Goal: Information Seeking & Learning: Learn about a topic

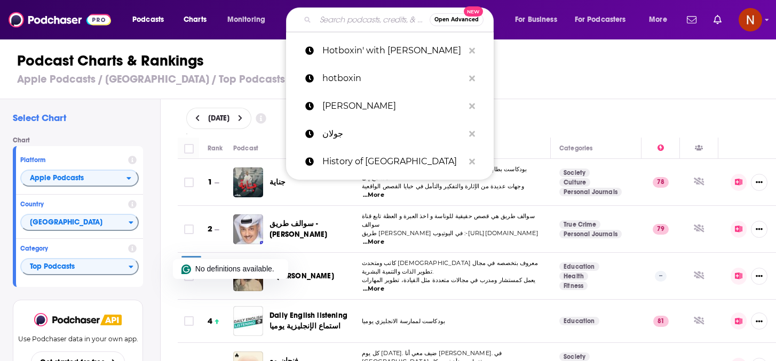
click at [334, 22] on input "Search podcasts, credits, & more..." at bounding box center [372, 19] width 114 height 17
paste input "The Prof G Show with Scott Galloway"
type input "The Prof G Show with Scott Galloway"
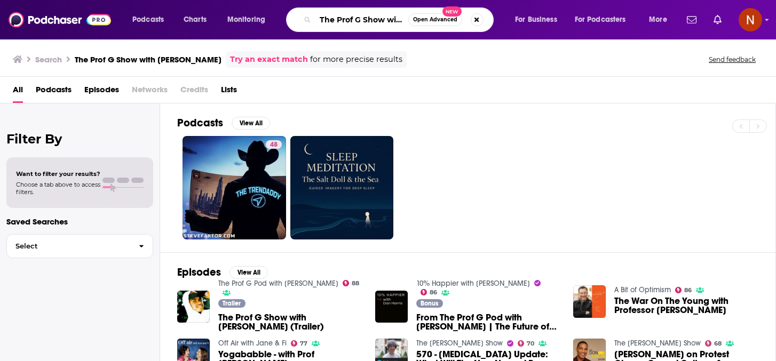
scroll to position [0, 61]
drag, startPoint x: 362, startPoint y: 20, endPoint x: 489, endPoint y: 25, distance: 127.6
click at [489, 25] on div "The Prof G Show with Scott Galloway Open Advanced New" at bounding box center [390, 19] width 208 height 25
type input "The Prof G"
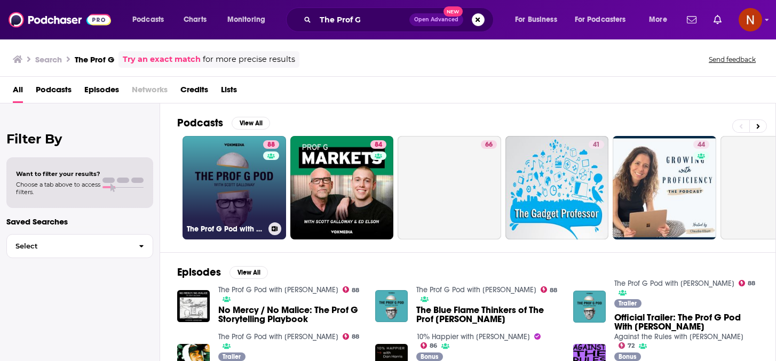
click at [229, 196] on link "88 The Prof G Pod with Scott Galloway" at bounding box center [234, 188] width 104 height 104
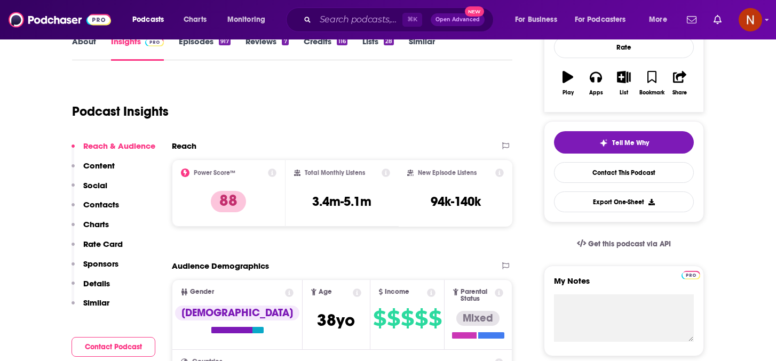
scroll to position [169, 0]
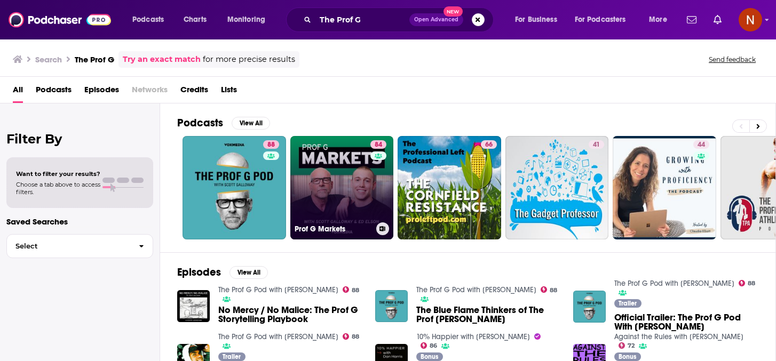
click at [339, 201] on link "84 Prof G Markets" at bounding box center [342, 188] width 104 height 104
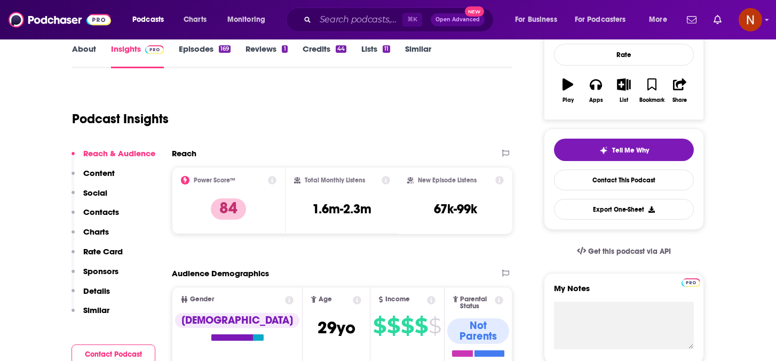
scroll to position [161, 0]
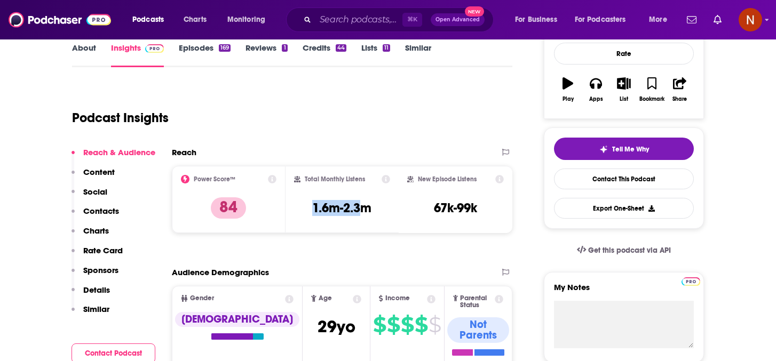
drag, startPoint x: 362, startPoint y: 210, endPoint x: 304, endPoint y: 207, distance: 57.7
click at [304, 207] on div "Total Monthly Listens 1.6m-2.3m" at bounding box center [342, 199] width 97 height 49
copy h3 "1.6m-2.3"
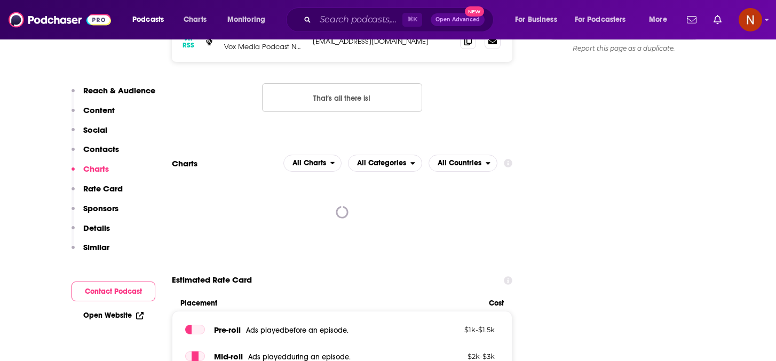
scroll to position [1066, 0]
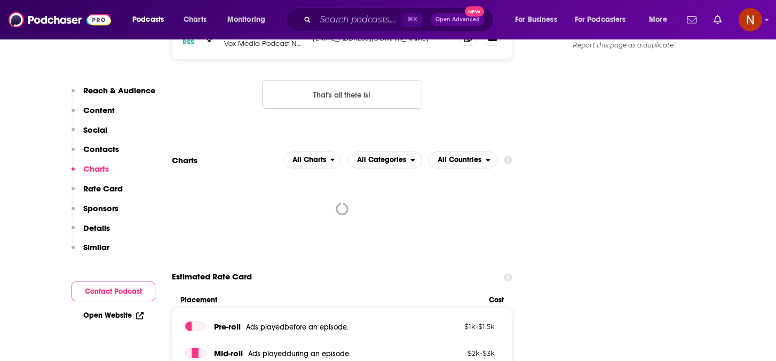
click at [378, 190] on div at bounding box center [342, 209] width 340 height 64
click at [388, 177] on div at bounding box center [342, 209] width 340 height 64
click at [471, 156] on span "All Countries" at bounding box center [460, 159] width 44 height 7
click at [475, 78] on div "RSS Podcast Email Vox Media Podcast Network podcasting@voxmedia.com podcasting@…" at bounding box center [342, 71] width 340 height 109
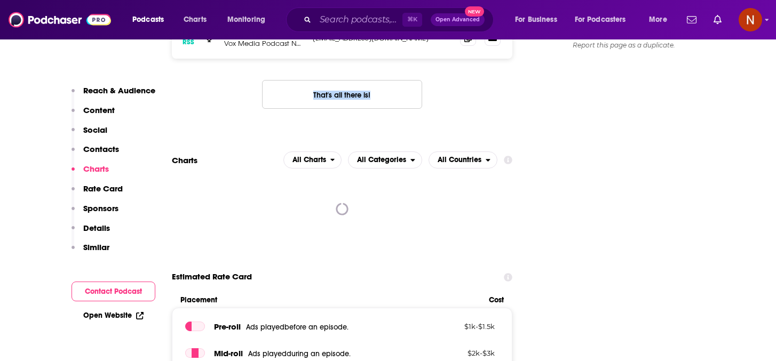
scroll to position [1079, 0]
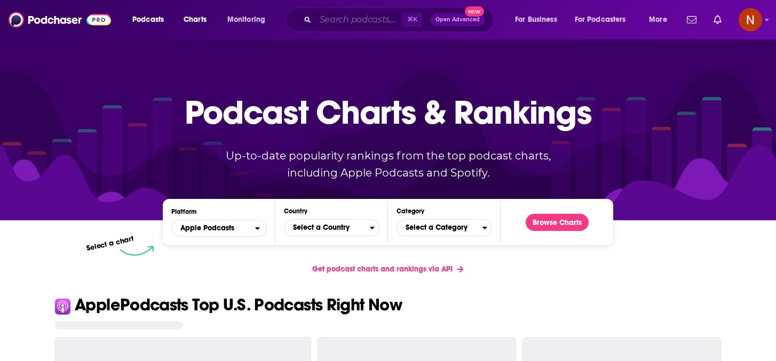
click at [370, 19] on input "Search podcasts, credits, & more..." at bounding box center [358, 19] width 87 height 17
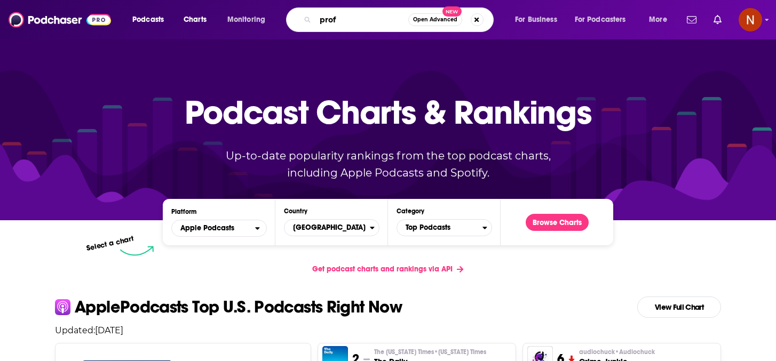
type input "prof g"
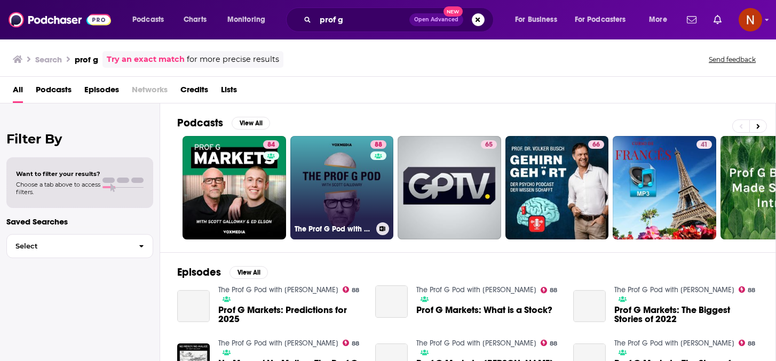
click at [333, 166] on link "88 The Prof G Pod with [PERSON_NAME]" at bounding box center [342, 188] width 104 height 104
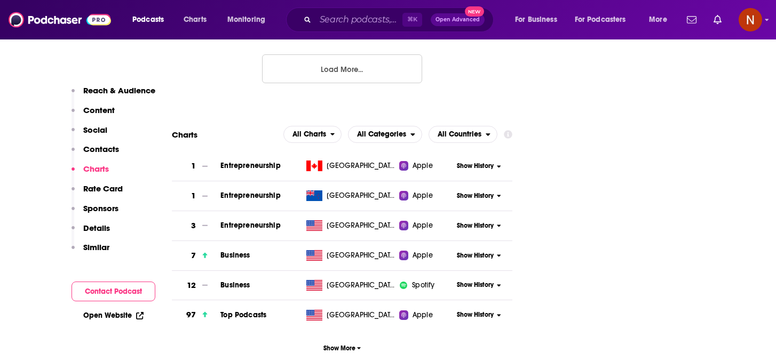
scroll to position [1392, 0]
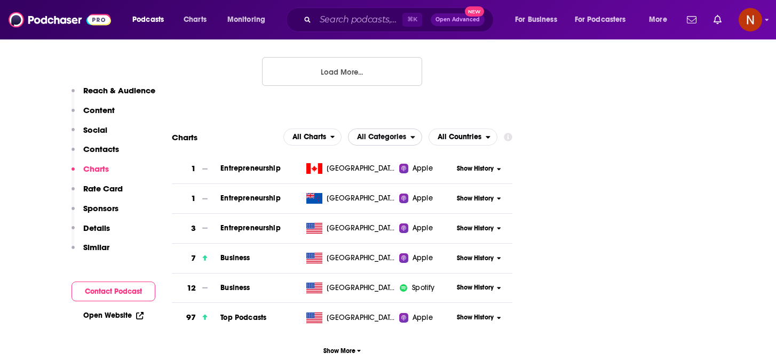
click at [399, 133] on span "All Categories" at bounding box center [381, 136] width 49 height 7
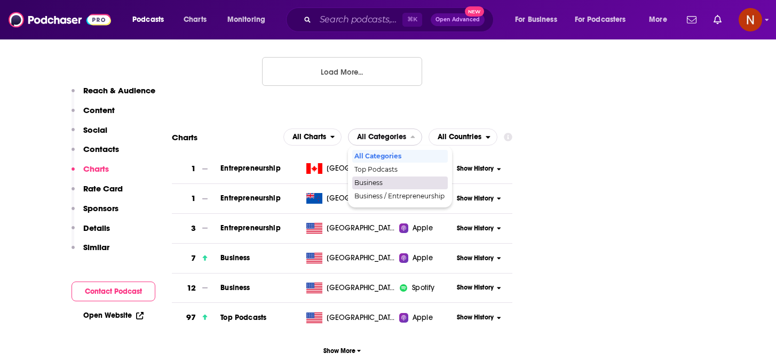
click at [389, 177] on div "Business" at bounding box center [400, 183] width 96 height 13
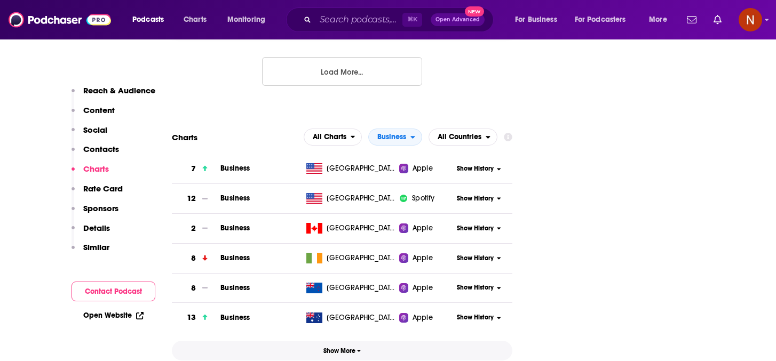
click at [329, 347] on span "Show More" at bounding box center [342, 350] width 38 height 7
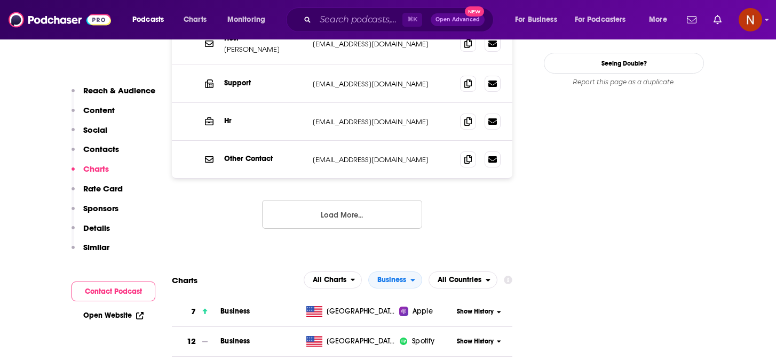
scroll to position [1416, 0]
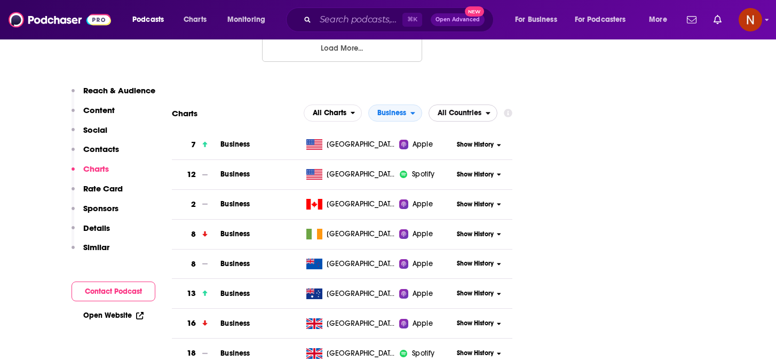
click at [478, 109] on span "All Countries" at bounding box center [460, 112] width 44 height 7
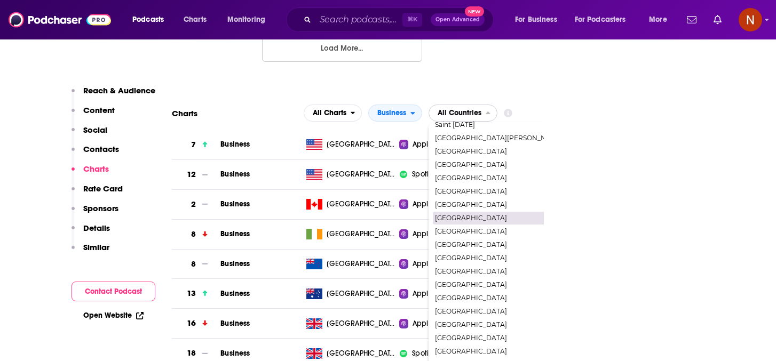
scroll to position [1316, 0]
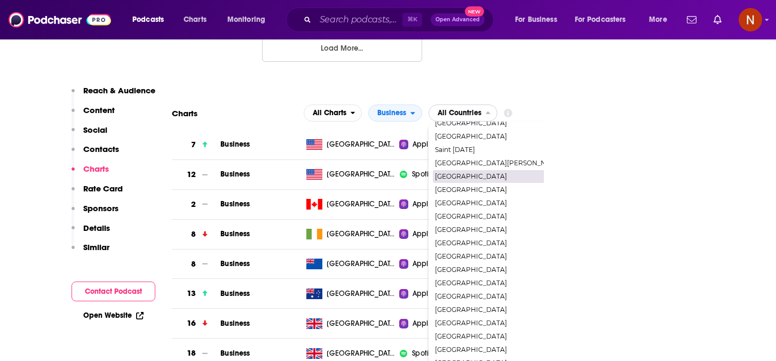
click at [486, 173] on span "[GEOGRAPHIC_DATA]" at bounding box center [508, 176] width 147 height 6
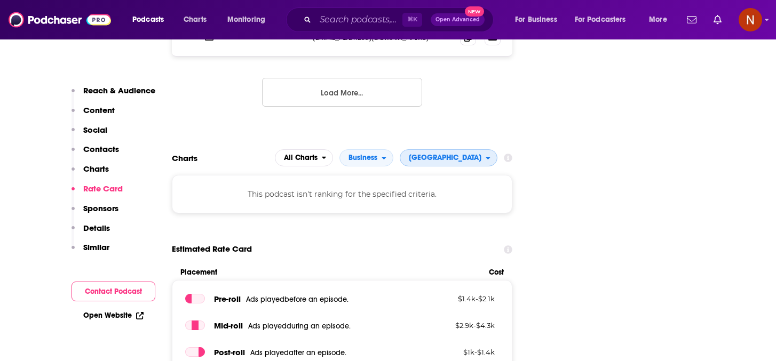
scroll to position [1369, 0]
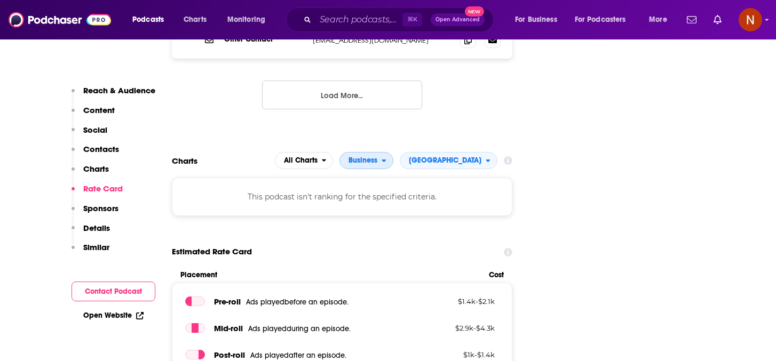
click at [393, 152] on button "Business" at bounding box center [366, 160] width 54 height 17
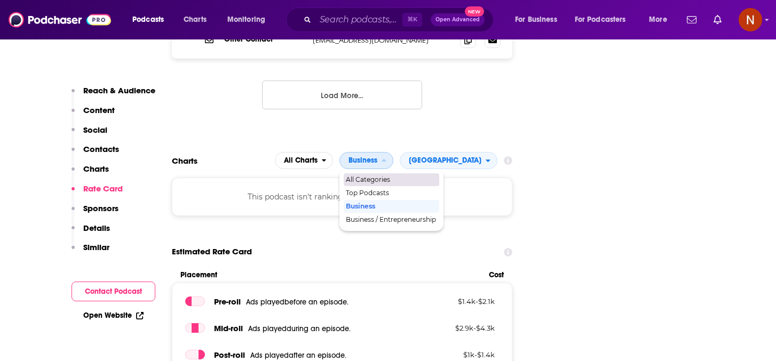
click at [408, 177] on span "All Categories" at bounding box center [391, 180] width 90 height 6
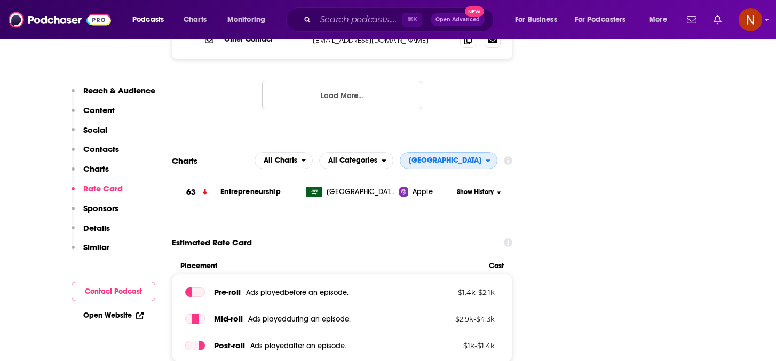
click at [468, 152] on span "[GEOGRAPHIC_DATA]" at bounding box center [442, 161] width 85 height 18
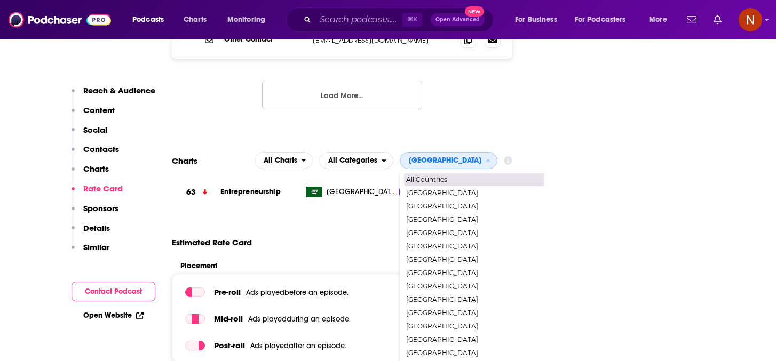
click at [457, 177] on span "All Countries" at bounding box center [479, 180] width 147 height 6
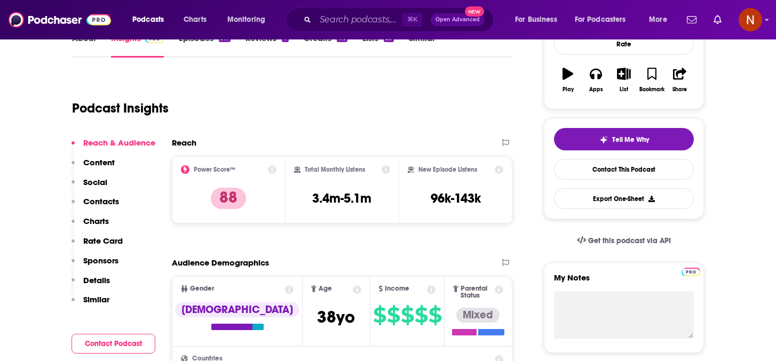
scroll to position [171, 0]
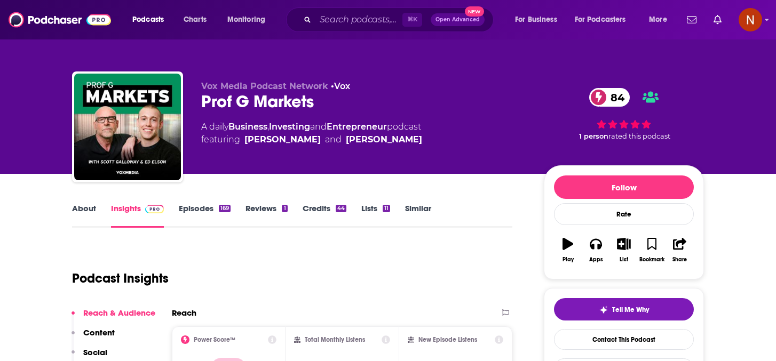
click at [348, 272] on div "Podcast Insights" at bounding box center [288, 272] width 432 height 54
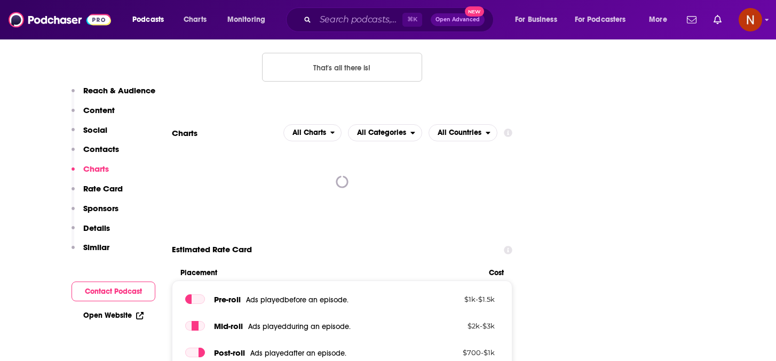
scroll to position [1098, 0]
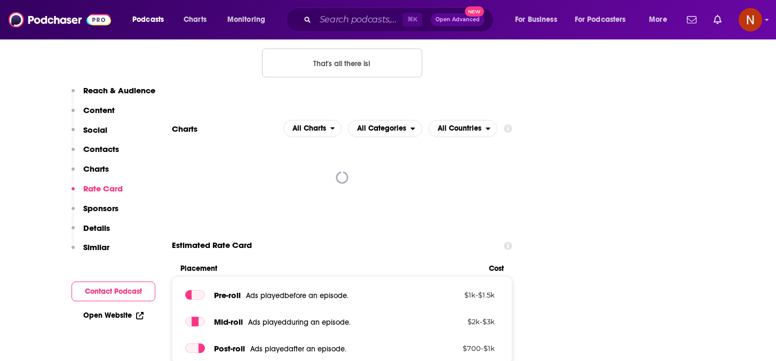
click at [349, 146] on div at bounding box center [342, 178] width 340 height 64
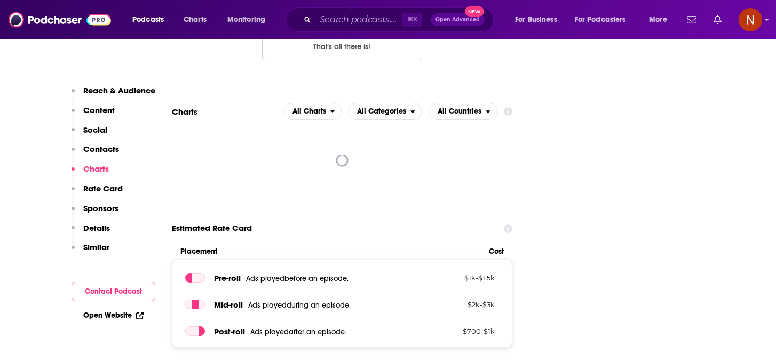
scroll to position [1124, 0]
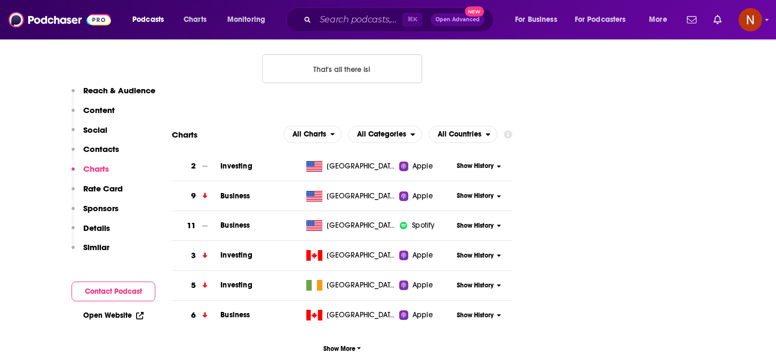
scroll to position [1095, 0]
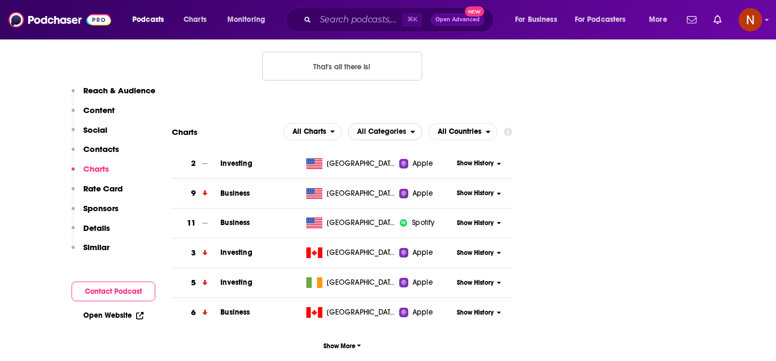
click at [407, 123] on span "All Categories" at bounding box center [379, 132] width 62 height 18
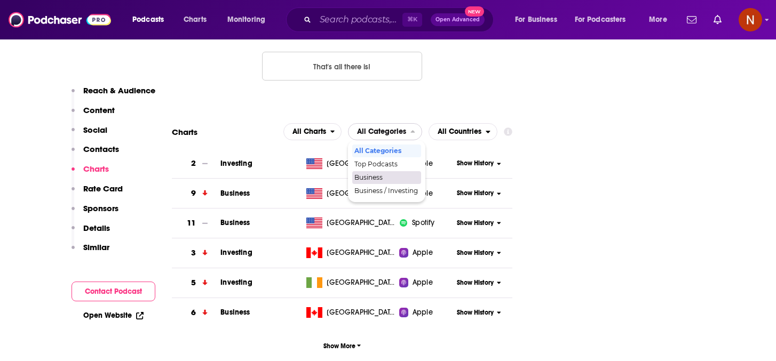
click at [393, 171] on div "Business" at bounding box center [386, 177] width 69 height 13
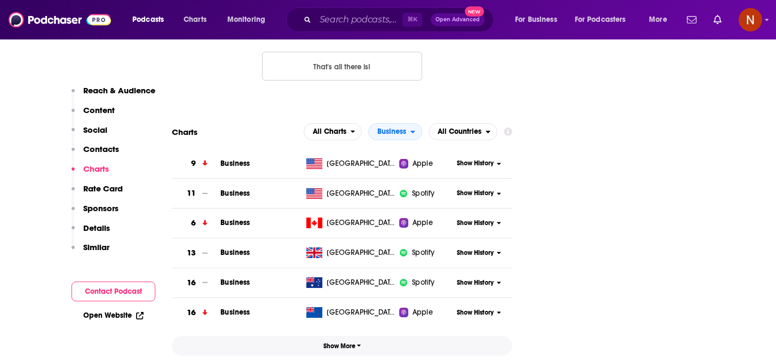
click at [335, 343] on span "Show More" at bounding box center [342, 346] width 38 height 7
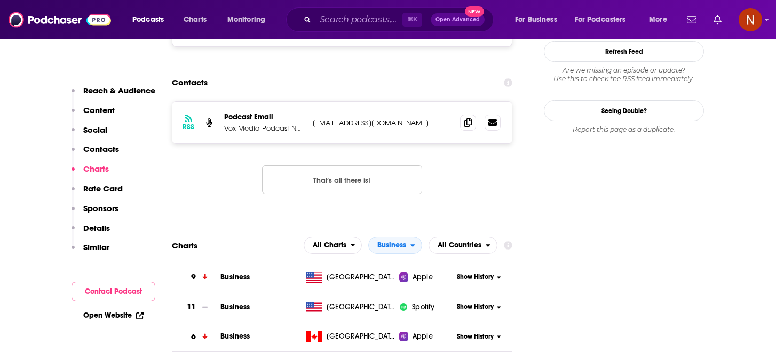
scroll to position [983, 0]
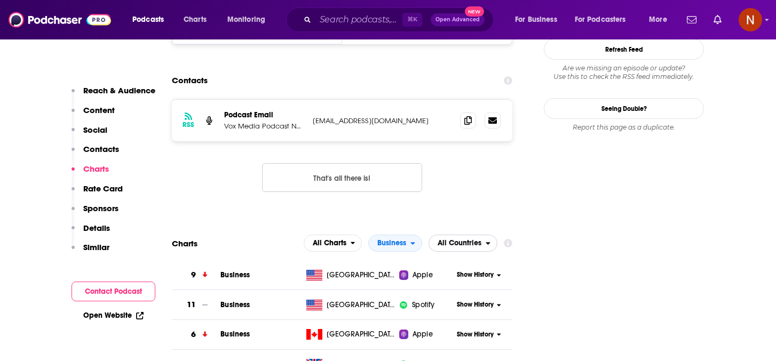
click at [478, 240] on span "All Countries" at bounding box center [460, 243] width 44 height 7
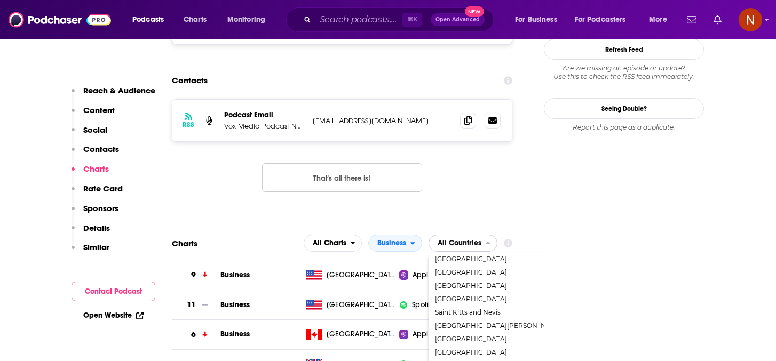
scroll to position [1164, 0]
click at [461, 332] on div "[GEOGRAPHIC_DATA]" at bounding box center [509, 338] width 153 height 13
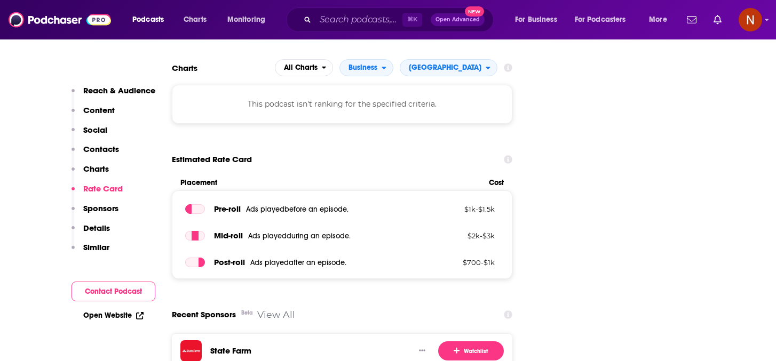
scroll to position [1158, 0]
